Goal: Task Accomplishment & Management: Use online tool/utility

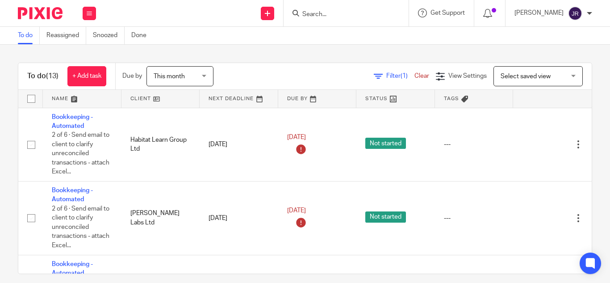
click at [366, 19] on form at bounding box center [348, 13] width 95 height 11
click at [342, 11] on input "Search" at bounding box center [341, 15] width 80 height 8
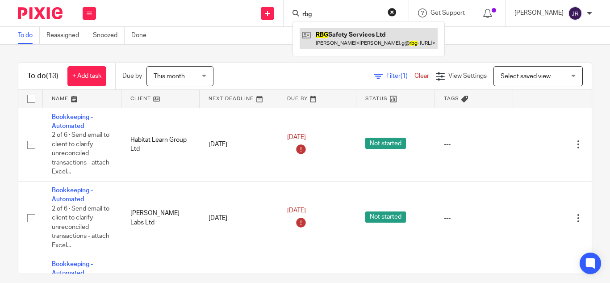
type input "rbg"
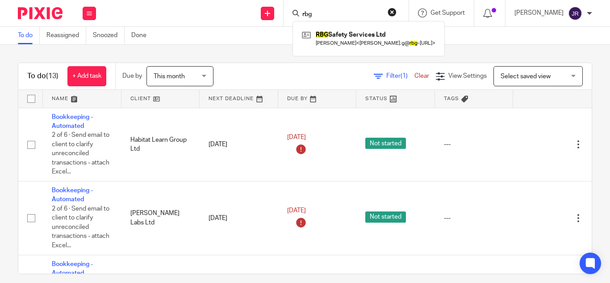
click at [357, 27] on div "RBG Safety Services Ltd Graham Gunningham < graham.g@ rbg -safetyservices.com >" at bounding box center [368, 38] width 152 height 35
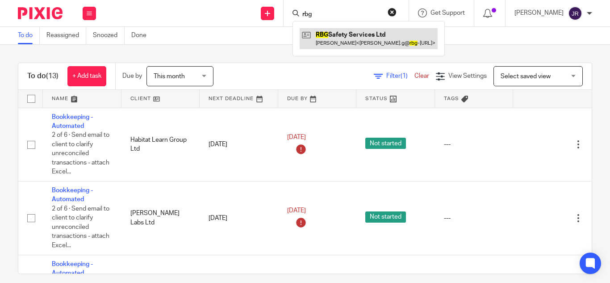
click at [360, 33] on link at bounding box center [368, 38] width 138 height 21
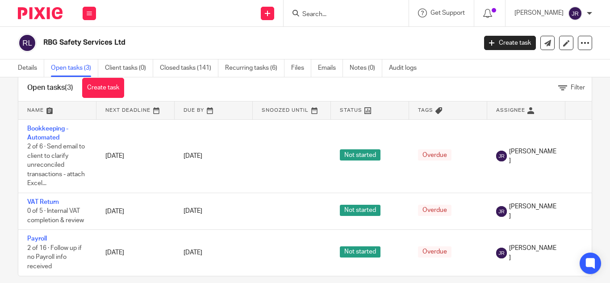
scroll to position [39, 0]
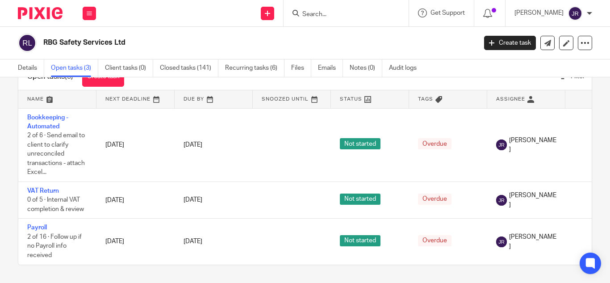
click at [338, 11] on input "Search" at bounding box center [341, 15] width 80 height 8
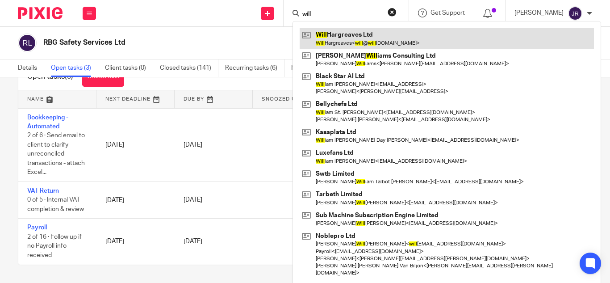
type input "will"
click at [355, 33] on link at bounding box center [446, 38] width 294 height 21
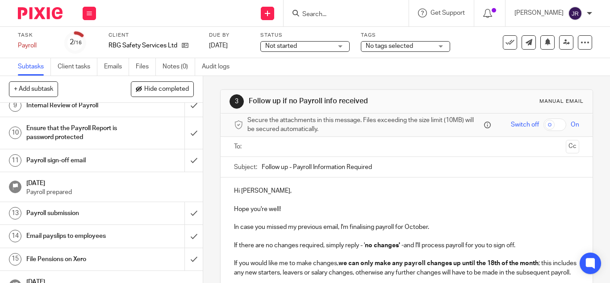
scroll to position [238, 0]
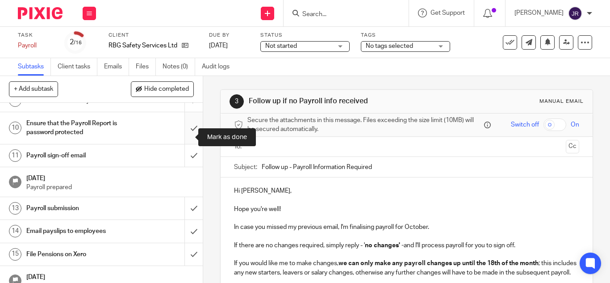
click at [181, 133] on input "submit" at bounding box center [101, 128] width 203 height 32
click at [137, 162] on div "Payroll sign-off email" at bounding box center [101, 155] width 150 height 13
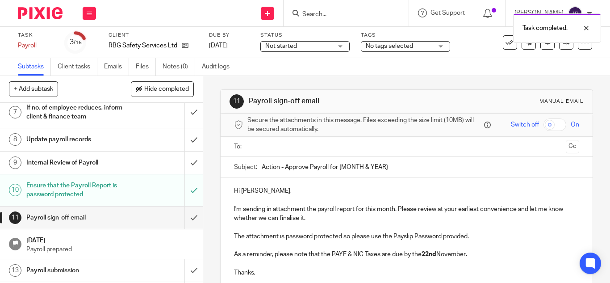
scroll to position [179, 0]
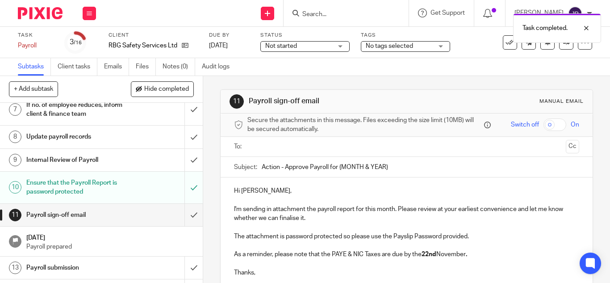
click at [376, 162] on input "Action - Approve Payroll for {MONTH & YEAR}" at bounding box center [420, 167] width 317 height 20
drag, startPoint x: 334, startPoint y: 170, endPoint x: 392, endPoint y: 175, distance: 58.2
click at [391, 175] on input "Action - Approve Payroll for {MONTH & YEAR}" at bounding box center [420, 167] width 317 height 20
click at [393, 170] on input "Action - Approve Payroll for {MONTH & YEAR}" at bounding box center [420, 167] width 317 height 20
drag, startPoint x: 391, startPoint y: 169, endPoint x: 337, endPoint y: 167, distance: 54.5
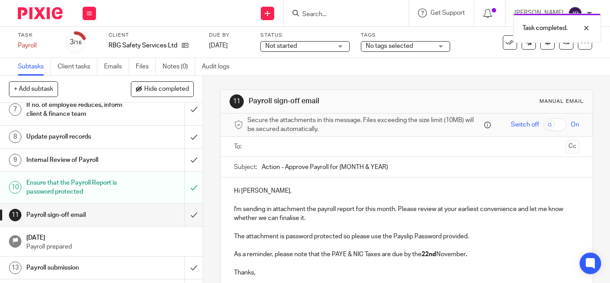
click at [337, 167] on input "Action - Approve Payroll for {MONTH & YEAR}" at bounding box center [420, 167] width 317 height 20
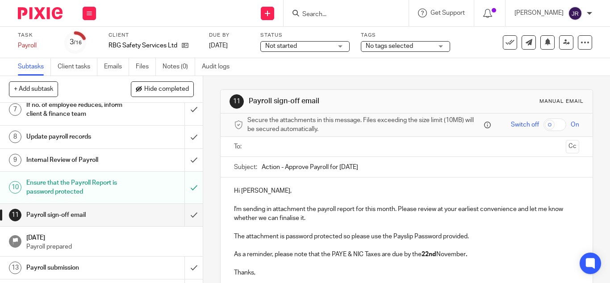
type input "Action - Approve Payroll for October 2025"
click at [313, 200] on p at bounding box center [406, 199] width 345 height 9
click at [325, 148] on input "text" at bounding box center [405, 146] width 311 height 10
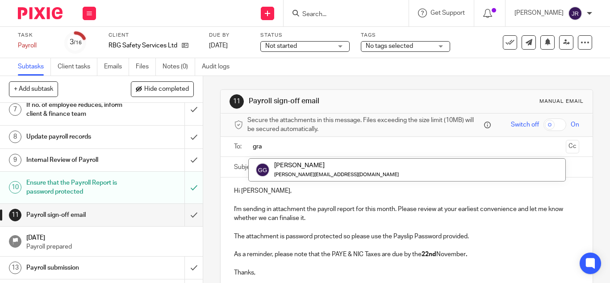
type input "gra"
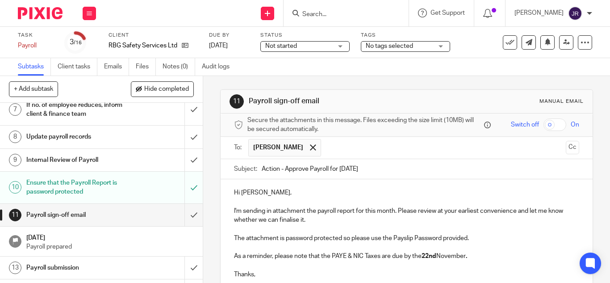
click at [569, 148] on div "To: Graham Gunningham Graham Gunningham Cc" at bounding box center [406, 148] width 372 height 22
click at [565, 148] on button "Cc" at bounding box center [571, 147] width 13 height 13
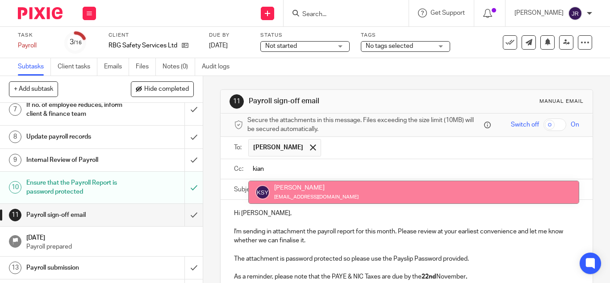
type input "kian"
click at [316, 174] on ul at bounding box center [413, 169] width 331 height 15
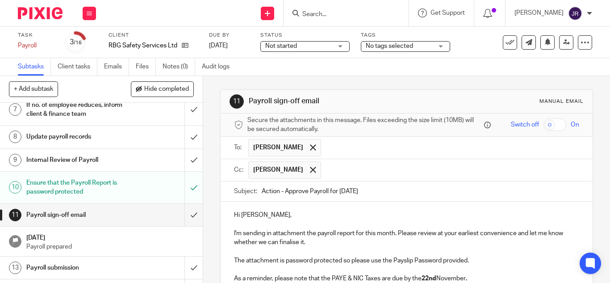
click at [348, 178] on input "text" at bounding box center [450, 169] width 250 height 17
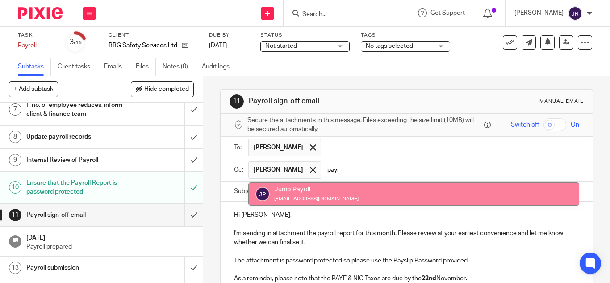
type input "payr"
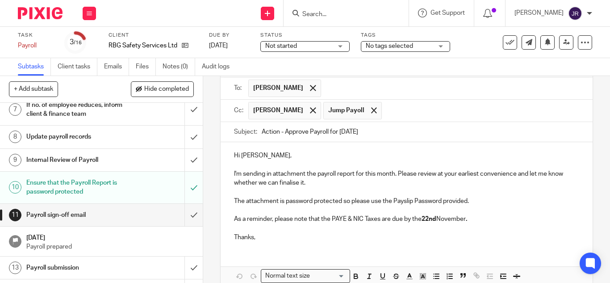
scroll to position [105, 0]
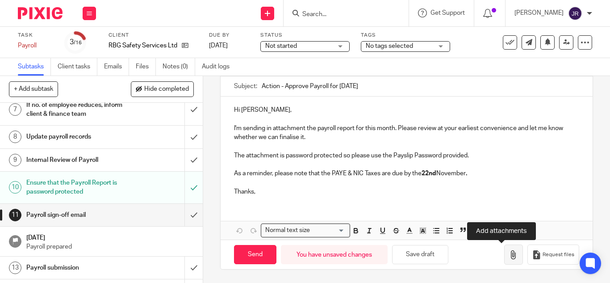
click at [506, 250] on button "button" at bounding box center [513, 254] width 19 height 20
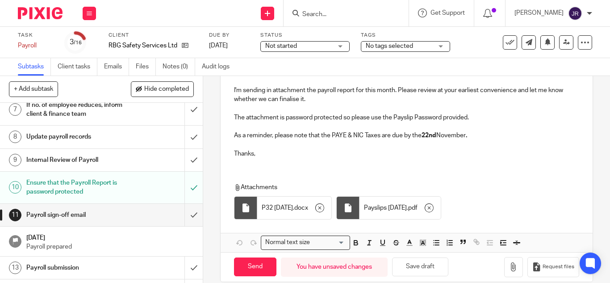
scroll to position [155, 0]
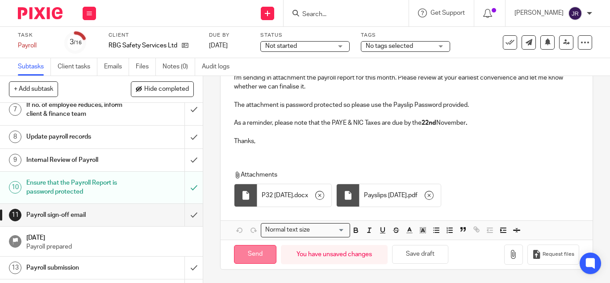
click at [244, 258] on input "Send" at bounding box center [255, 254] width 42 height 19
type input "Sent"
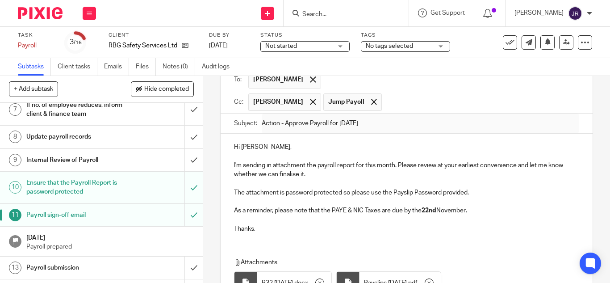
scroll to position [0, 0]
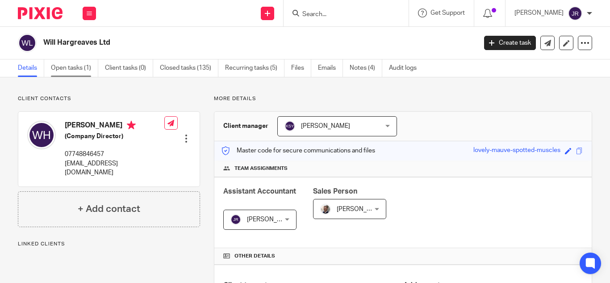
click at [79, 72] on link "Open tasks (1)" at bounding box center [74, 67] width 47 height 17
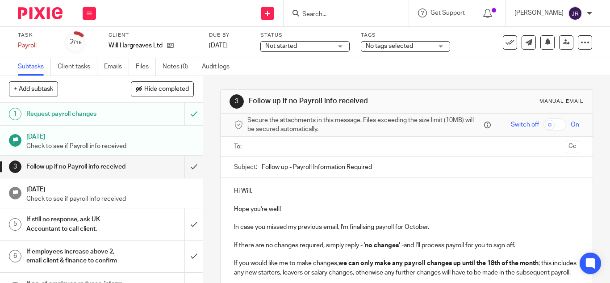
click at [332, 11] on input "Search" at bounding box center [341, 15] width 80 height 8
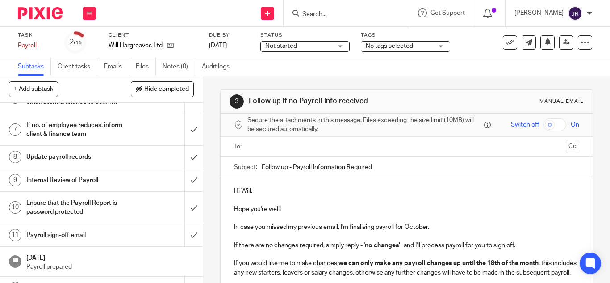
scroll to position [179, 0]
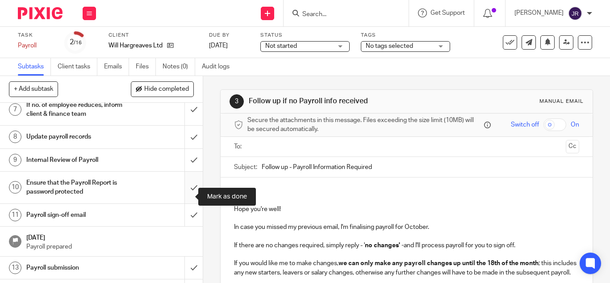
click at [182, 188] on input "submit" at bounding box center [101, 187] width 203 height 32
click at [133, 221] on div "Payroll sign-off email" at bounding box center [101, 214] width 150 height 13
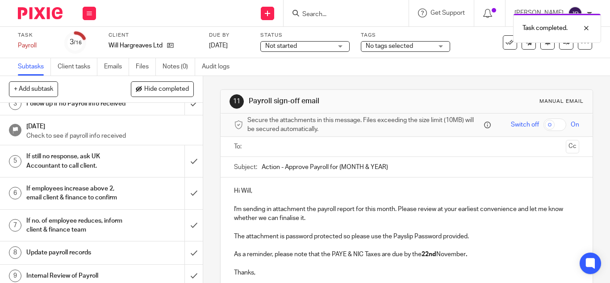
scroll to position [179, 0]
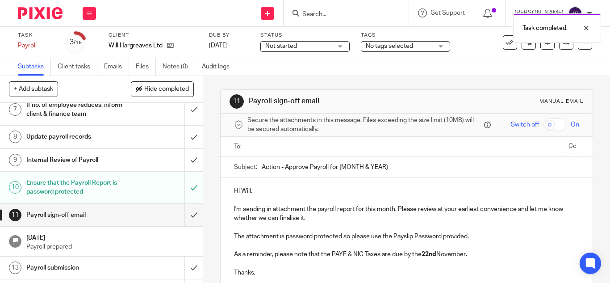
click at [133, 221] on div "Payroll sign-off email" at bounding box center [101, 214] width 150 height 13
click at [441, 177] on div "Hi Will, I'm sending in attachment the payroll report for this month. Please re…" at bounding box center [406, 230] width 372 height 106
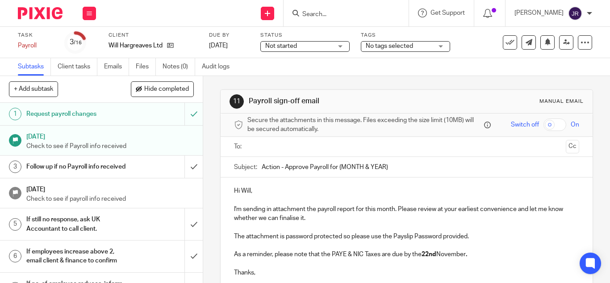
click at [400, 155] on div at bounding box center [406, 147] width 317 height 20
click at [400, 160] on input "Action - Approve Payroll for {MONTH & YEAR}" at bounding box center [420, 167] width 317 height 20
click at [400, 160] on input "Action - Approve Payroll for {MONTH" at bounding box center [420, 167] width 317 height 20
type input "Action - Approve Payroll for [DATE]"
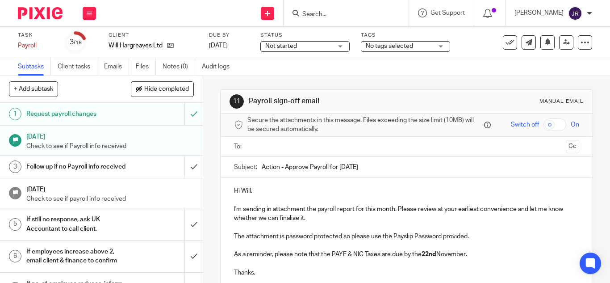
click at [380, 185] on div "Hi Will, I'm sending in attachment the payroll report for this month. Please re…" at bounding box center [406, 230] width 372 height 106
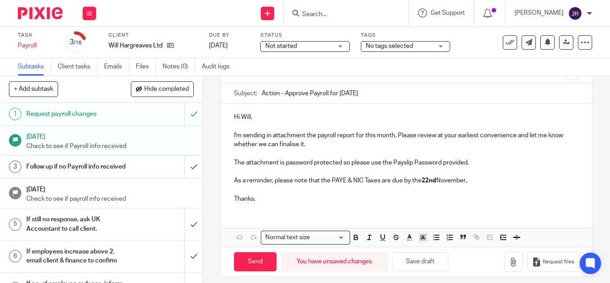
scroll to position [81, 0]
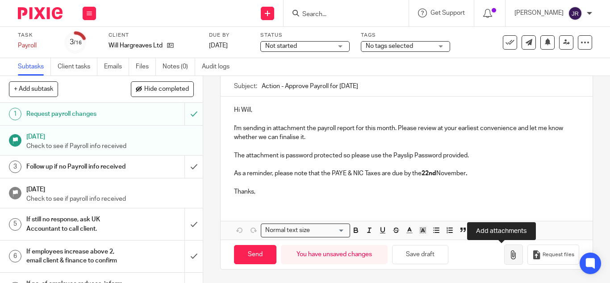
click at [509, 253] on icon "button" at bounding box center [513, 254] width 9 height 9
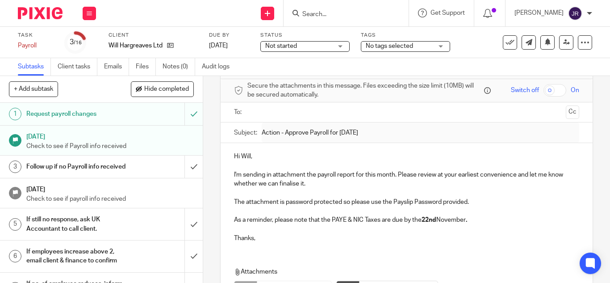
scroll to position [0, 0]
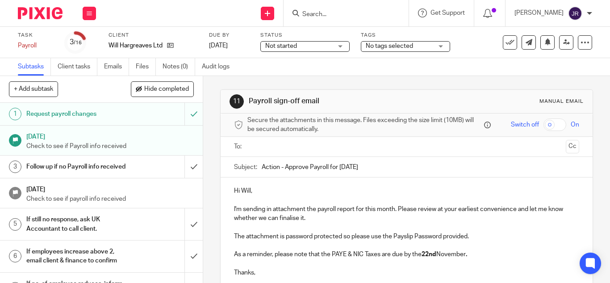
click at [376, 143] on input "text" at bounding box center [405, 146] width 311 height 10
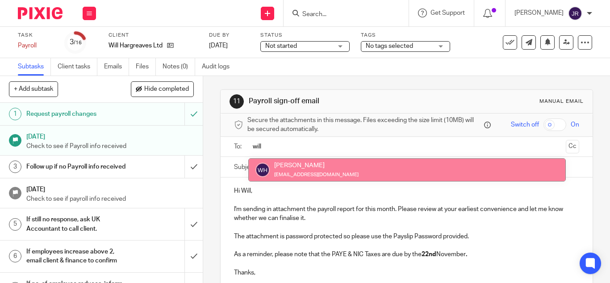
type input "will"
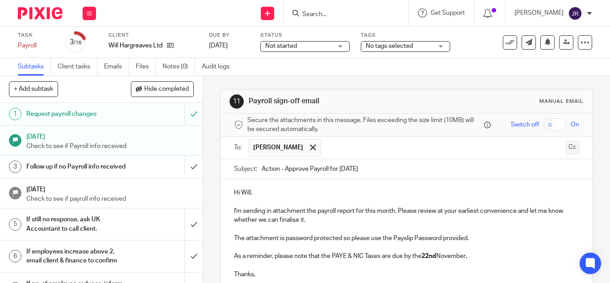
click at [565, 147] on button "Cc" at bounding box center [571, 147] width 13 height 13
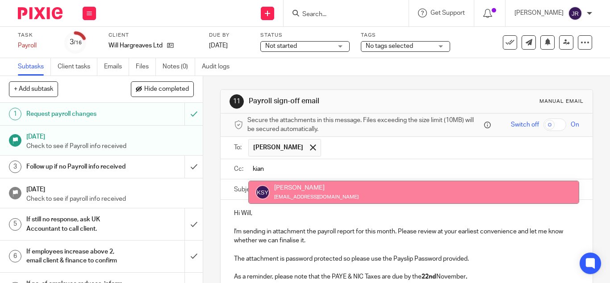
type input "kian"
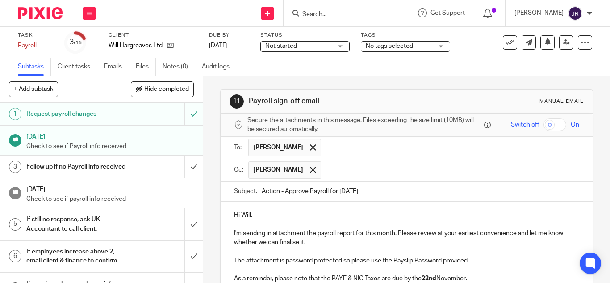
click at [370, 170] on input "text" at bounding box center [450, 169] width 250 height 17
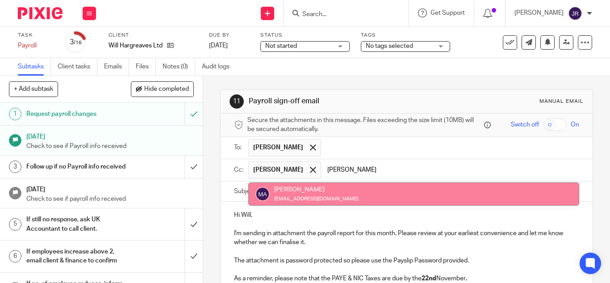
type input "[PERSON_NAME]"
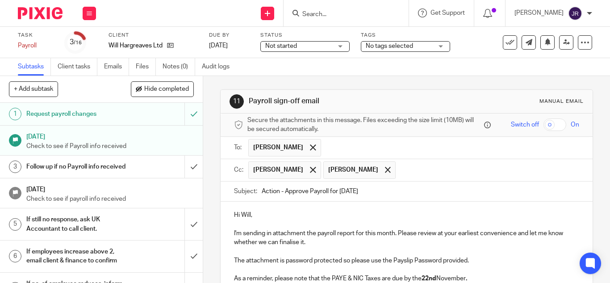
click at [407, 164] on input "text" at bounding box center [487, 169] width 175 height 17
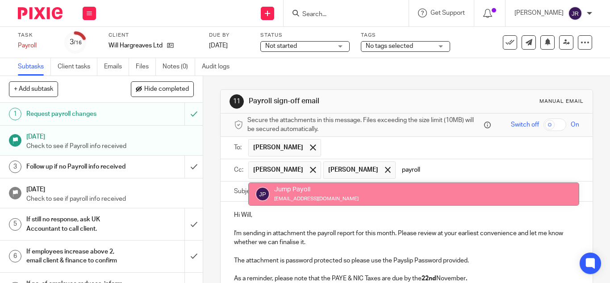
type input "payroll"
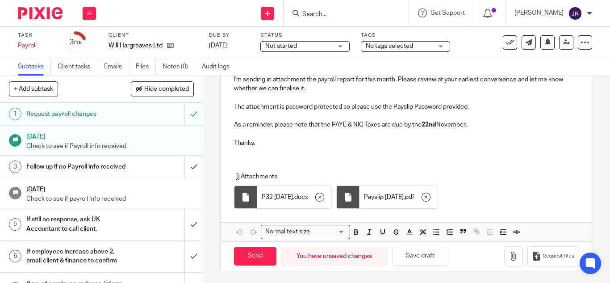
scroll to position [155, 0]
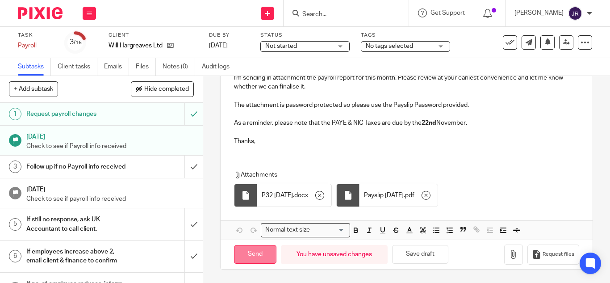
click at [264, 259] on input "Send" at bounding box center [255, 254] width 42 height 19
type input "Sent"
